Goal: Information Seeking & Learning: Learn about a topic

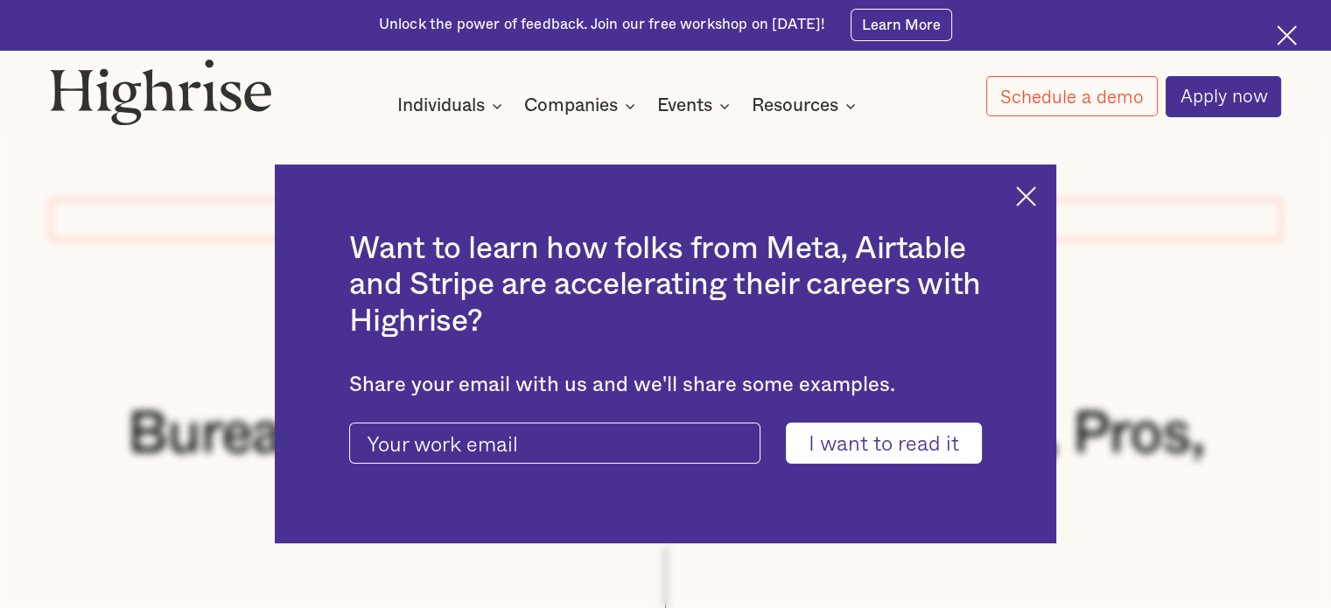
click at [1032, 199] on img at bounding box center [1026, 196] width 20 height 20
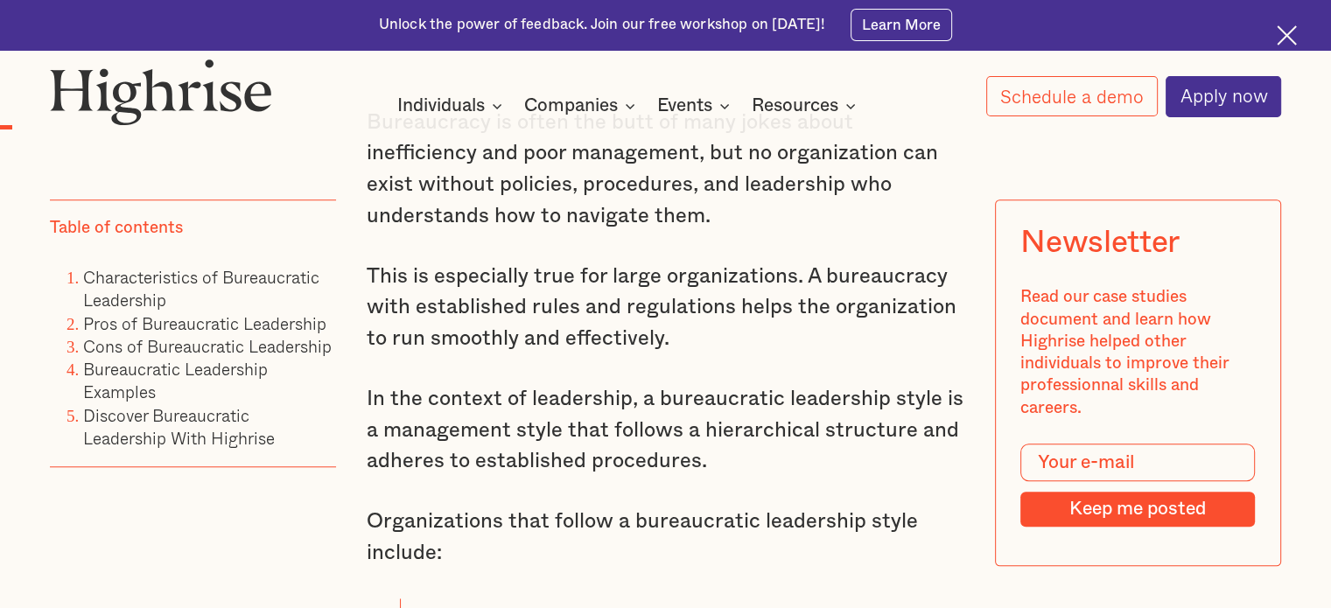
scroll to position [1312, 0]
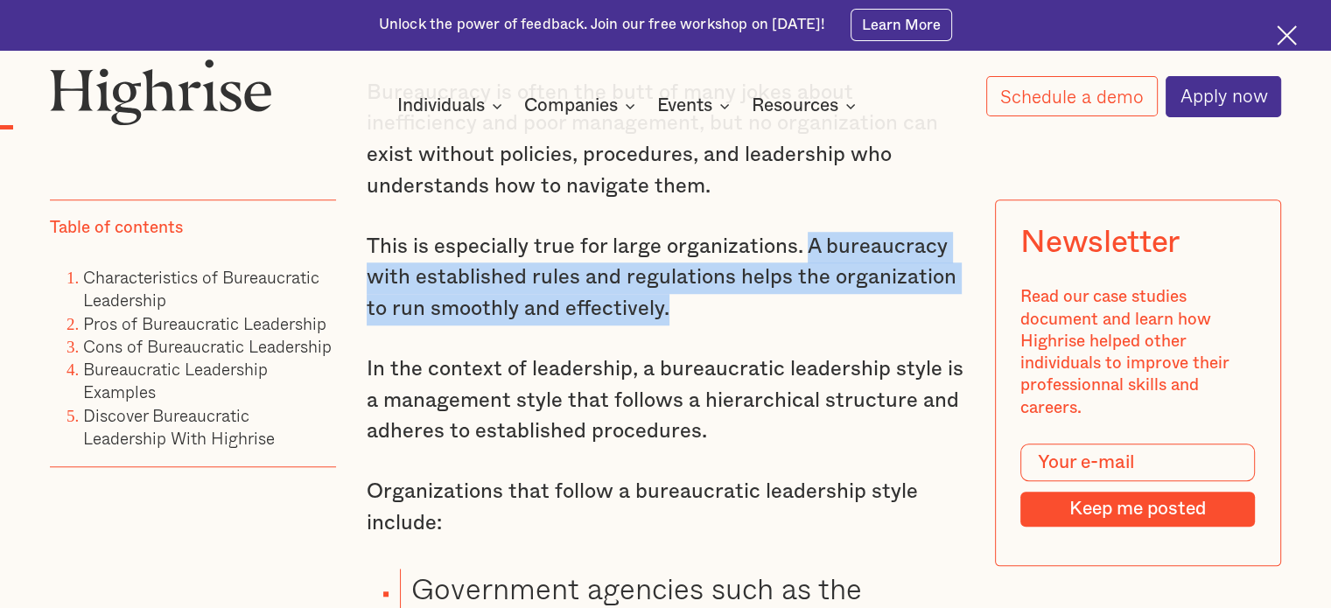
drag, startPoint x: 809, startPoint y: 255, endPoint x: 852, endPoint y: 311, distance: 70.5
click at [852, 311] on p "This is especially true for large organizations. A bureaucracy with established…" at bounding box center [666, 279] width 598 height 94
copy p "A bureaucracy with established rules and regulations helps the organization to …"
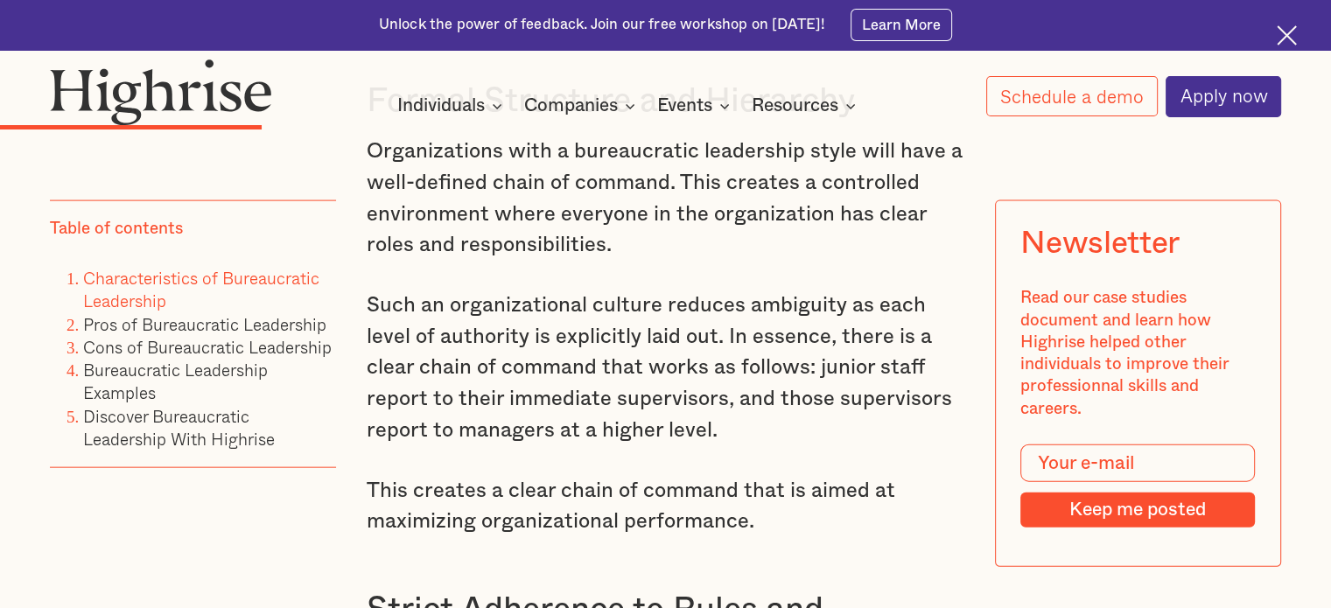
scroll to position [3850, 0]
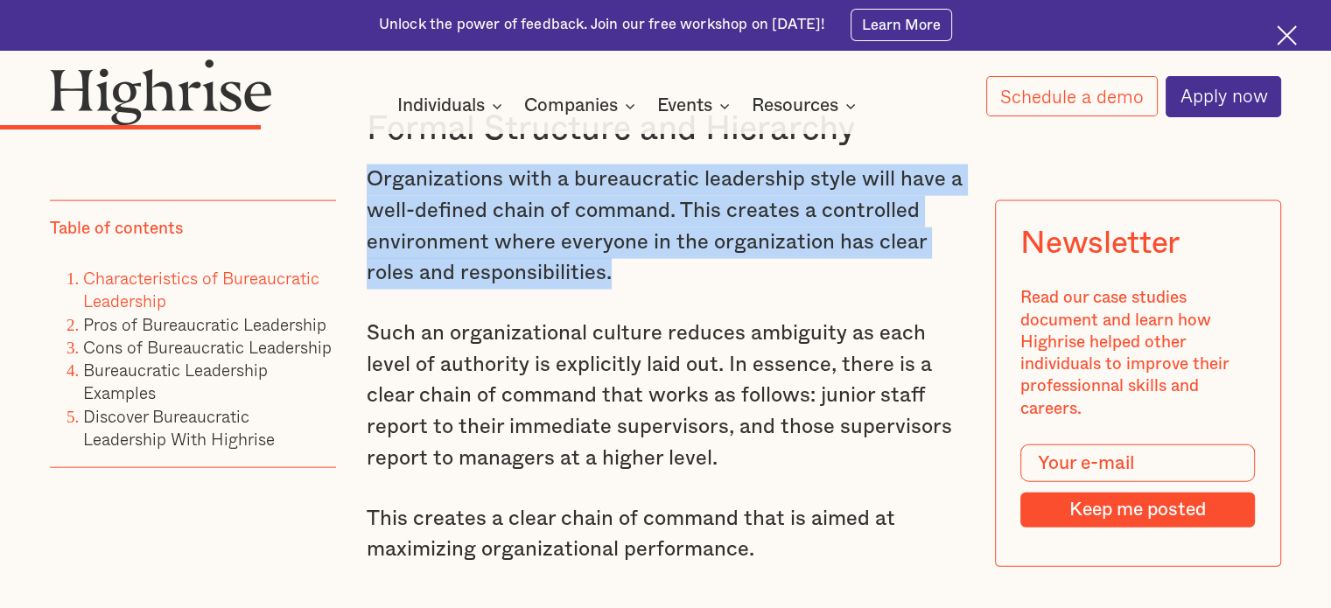
drag, startPoint x: 367, startPoint y: 202, endPoint x: 681, endPoint y: 297, distance: 327.2
click at [681, 290] on p "Organizations with a bureaucratic leadership style will have a well-defined cha…" at bounding box center [666, 226] width 598 height 125
copy p "Organizations with a bureaucratic leadership style will have a well-defined cha…"
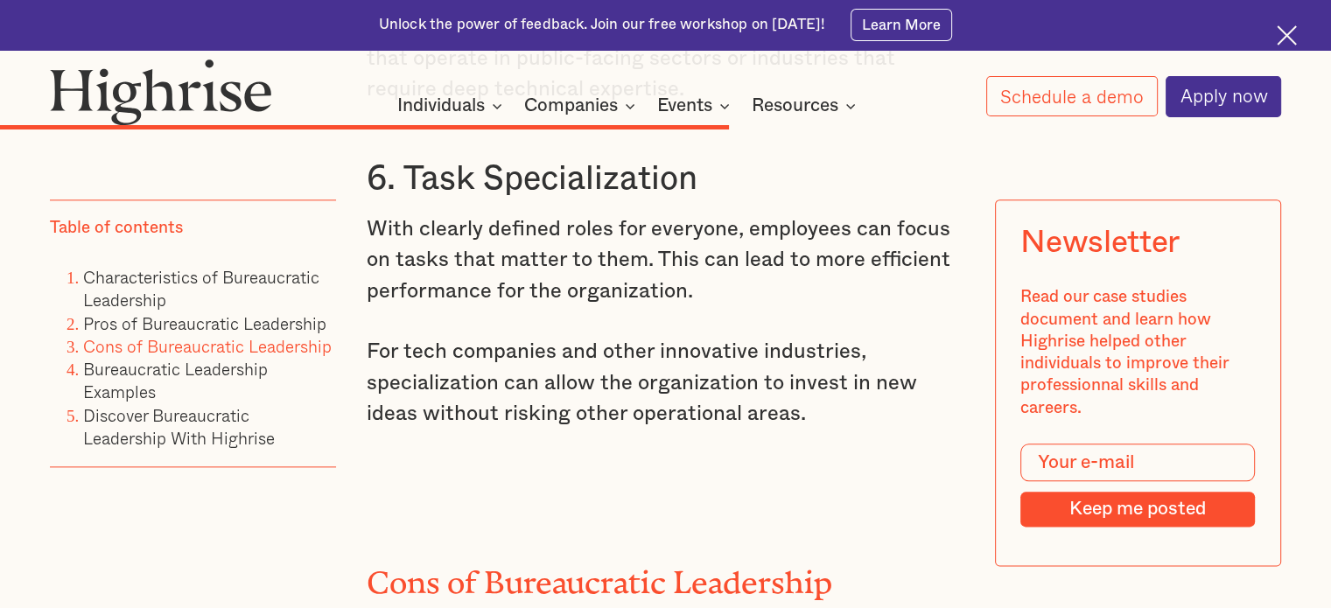
scroll to position [8662, 0]
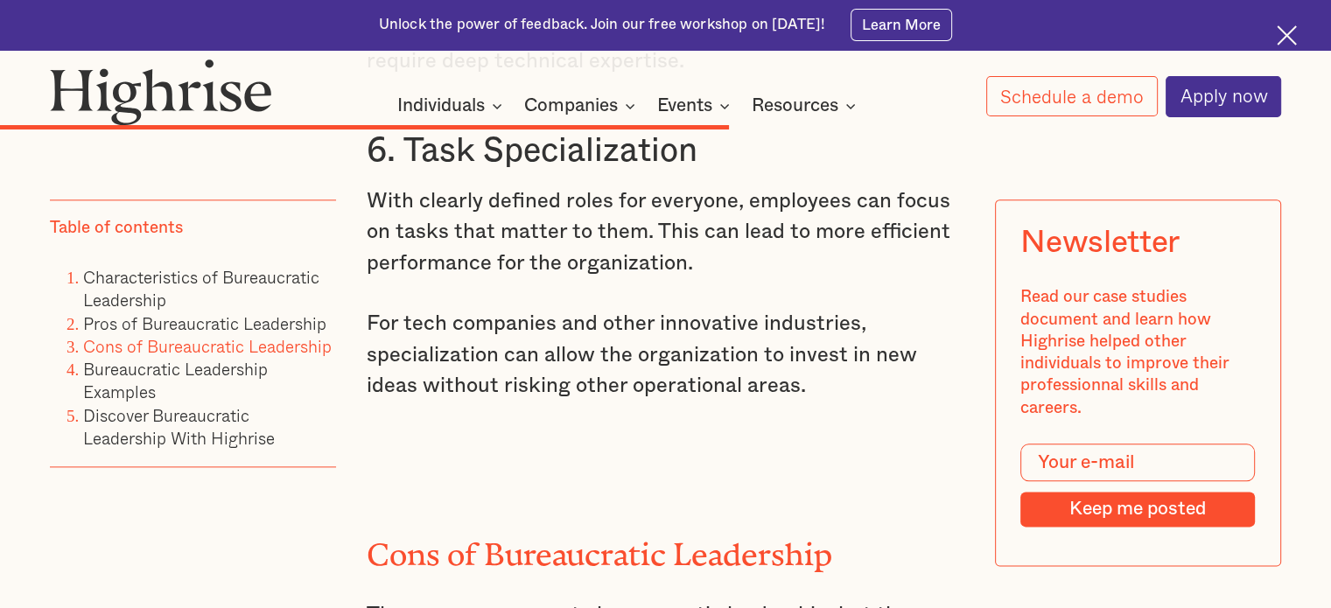
click at [367, 381] on p "For tech companies and other innovative industries, specialization can allow th…" at bounding box center [666, 356] width 598 height 94
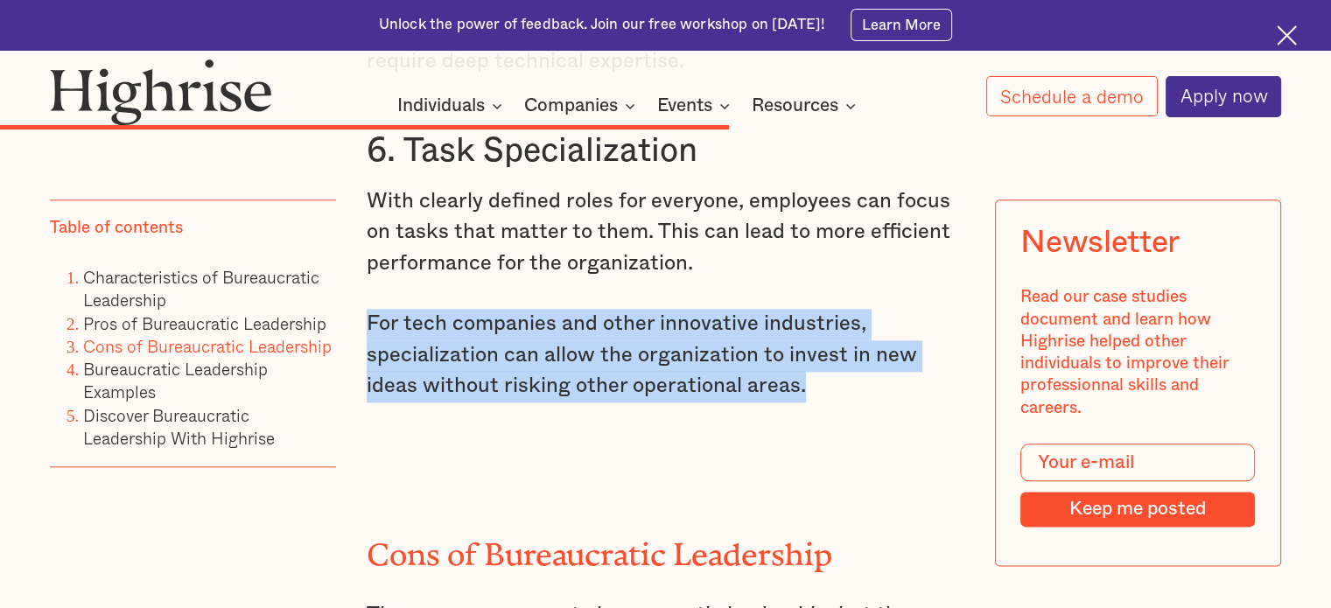
drag, startPoint x: 365, startPoint y: 381, endPoint x: 850, endPoint y: 440, distance: 489.1
click at [850, 402] on p "For tech companies and other innovative industries, specialization can allow th…" at bounding box center [666, 356] width 598 height 94
copy p "For tech companies and other innovative industries, specialization can allow th…"
